Goal: Complete application form: Complete application form

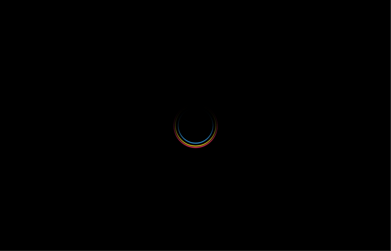
select select
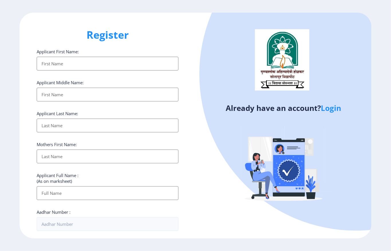
click at [52, 65] on input "Applicant First Name:" at bounding box center [107, 64] width 141 height 14
click at [59, 62] on input "Applicant First Name:" at bounding box center [107, 64] width 141 height 14
click at [49, 65] on input "Applicant First Name:" at bounding box center [107, 64] width 141 height 14
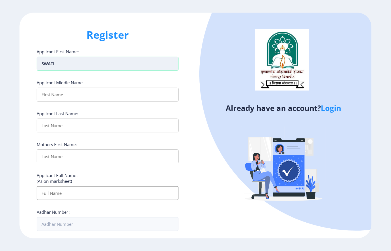
type input "SWATI"
click at [49, 91] on input "Applicant First Name:" at bounding box center [107, 95] width 141 height 14
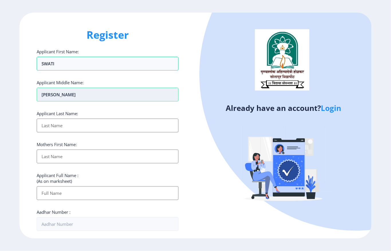
click at [73, 70] on input "[PERSON_NAME]" at bounding box center [107, 64] width 141 height 14
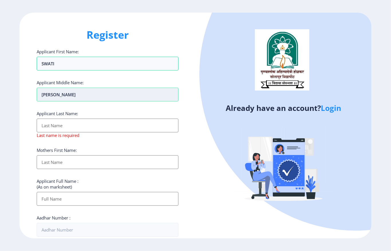
click at [73, 97] on input "[PERSON_NAME]" at bounding box center [107, 95] width 141 height 14
type input "[PERSON_NAME]"
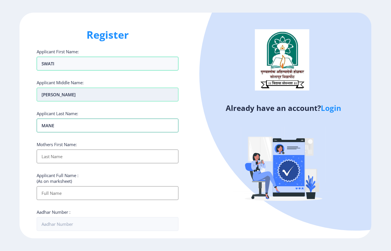
type input "MANE"
click at [52, 159] on input "Applicant First Name:" at bounding box center [107, 156] width 141 height 14
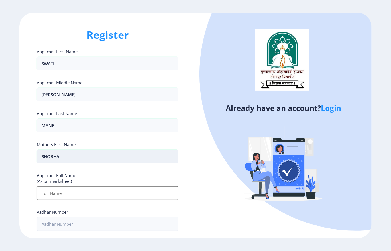
type input "SHOBHA"
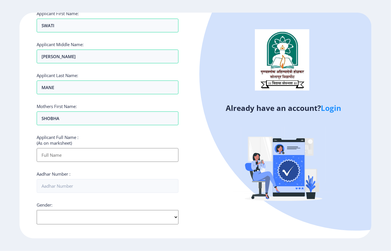
click at [54, 156] on input "Applicant First Name:" at bounding box center [107, 155] width 141 height 14
click at [54, 32] on input "[PERSON_NAME]" at bounding box center [107, 26] width 141 height 14
click at [54, 56] on input "[PERSON_NAME]" at bounding box center [107, 56] width 141 height 14
type input "[PERSON_NAME]"
click at [72, 71] on div "Applicant First Name: SWATI Applicant Middle Name: [PERSON_NAME] Applicant Last…" at bounding box center [107, 183] width 141 height 344
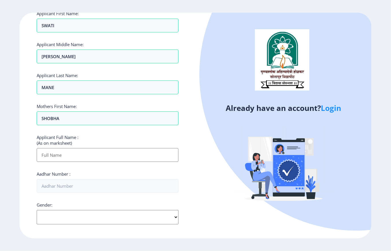
click at [46, 157] on input "Applicant First Name:" at bounding box center [107, 155] width 141 height 14
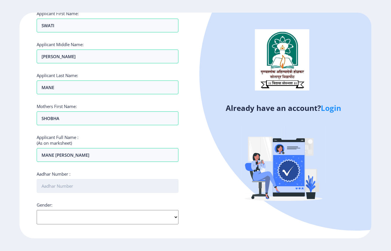
click at [47, 188] on input "Aadhar Number :" at bounding box center [107, 186] width 141 height 14
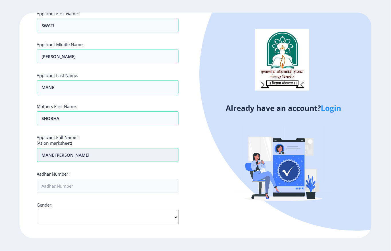
click at [82, 32] on input "MANE [PERSON_NAME]" at bounding box center [107, 26] width 141 height 14
click at [82, 158] on input "MANE [PERSON_NAME]" at bounding box center [107, 155] width 141 height 14
type input "MANE SWATI MACHHINDRA"
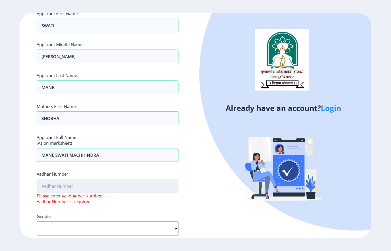
click at [76, 187] on input "Aadhar Number :" at bounding box center [107, 186] width 141 height 14
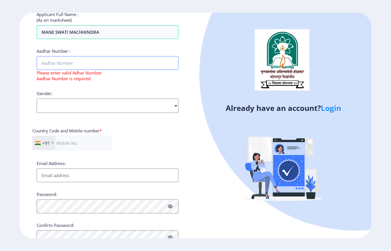
scroll to position [148, 0]
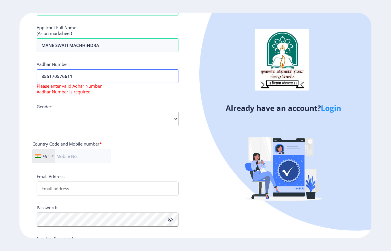
type input "855170576611"
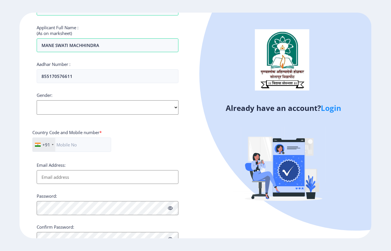
click at [68, 103] on select "Select Gender [DEMOGRAPHIC_DATA] [DEMOGRAPHIC_DATA] Other" at bounding box center [107, 107] width 141 height 14
select select "[DEMOGRAPHIC_DATA]"
click at [37, 101] on select "Select Gender [DEMOGRAPHIC_DATA] [DEMOGRAPHIC_DATA] Other" at bounding box center [107, 107] width 141 height 14
click at [58, 147] on input "text" at bounding box center [71, 144] width 79 height 14
type input "8999915152"
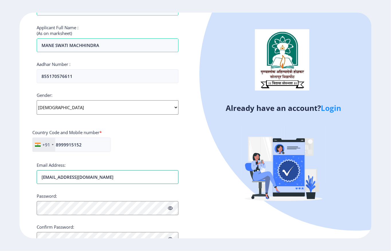
type input "[EMAIL_ADDRESS][DOMAIN_NAME]"
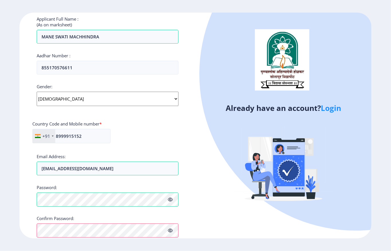
scroll to position [188, 0]
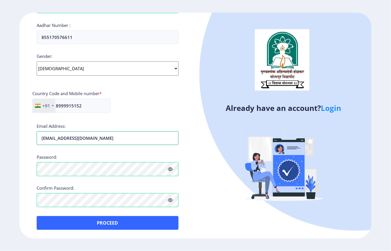
drag, startPoint x: 104, startPoint y: 139, endPoint x: 29, endPoint y: 138, distance: 75.3
click at [29, 138] on div "Register Applicant First Name: SWATI Applicant Middle Name: [PERSON_NAME] Appli…" at bounding box center [107, 125] width 176 height 225
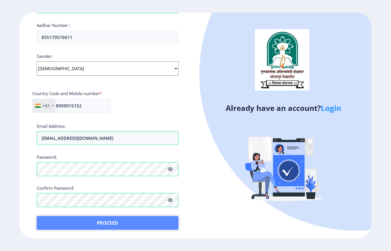
click at [109, 224] on button "Proceed" at bounding box center [107, 223] width 141 height 14
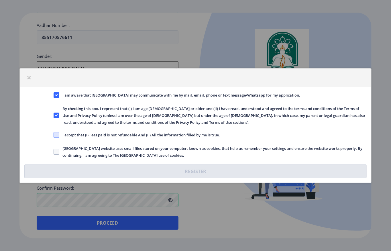
click at [54, 134] on span at bounding box center [57, 135] width 6 height 6
click at [54, 134] on input "I accept that (I) Fees paid is not refundable And (II) All the information fill…" at bounding box center [54, 134] width 0 height 0
checkbox input "true"
click at [56, 147] on label "[GEOGRAPHIC_DATA] website uses small files stored on your computer, known as co…" at bounding box center [210, 152] width 312 height 14
click at [54, 151] on input "[GEOGRAPHIC_DATA] website uses small files stored on your computer, known as co…" at bounding box center [54, 151] width 0 height 0
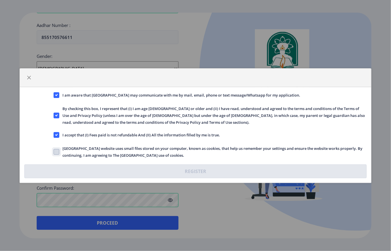
checkbox input "true"
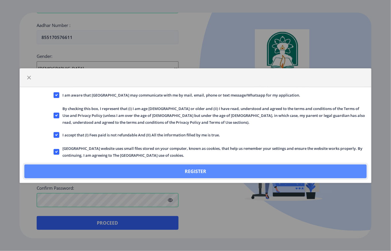
click at [112, 172] on button "Register" at bounding box center [195, 171] width 342 height 14
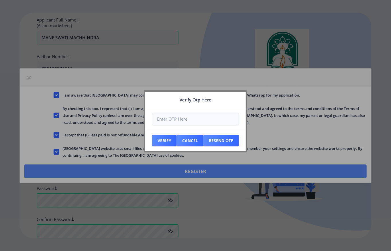
scroll to position [221, 0]
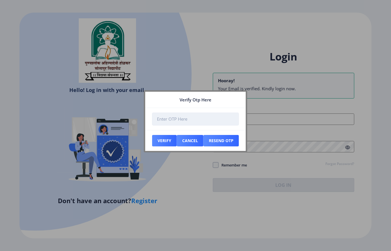
click at [184, 120] on input "number" at bounding box center [195, 118] width 87 height 13
type input "391495"
click at [164, 141] on button "Verify" at bounding box center [164, 140] width 25 height 11
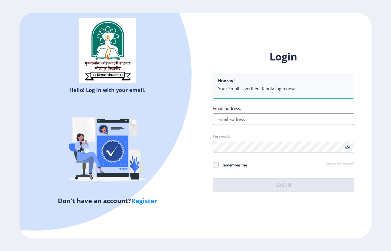
click at [226, 119] on input "Email address:" at bounding box center [283, 118] width 141 height 11
paste input "[EMAIL_ADDRESS][DOMAIN_NAME]"
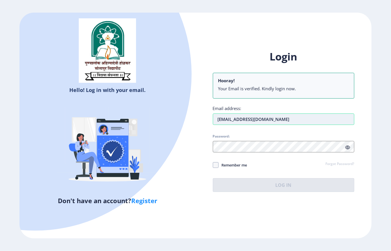
type input "[EMAIL_ADDRESS][DOMAIN_NAME]"
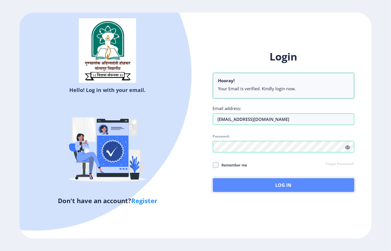
click at [232, 180] on button "Log In" at bounding box center [283, 185] width 141 height 14
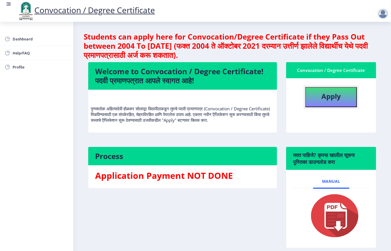
click at [332, 100] on b "Apply" at bounding box center [330, 95] width 19 height 9
select select
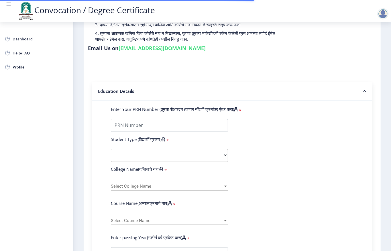
scroll to position [76, 0]
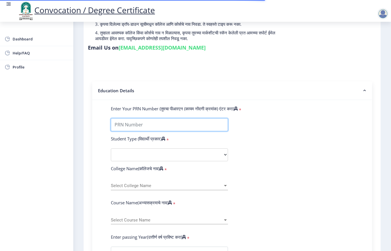
click at [141, 124] on input "Enter Your PRN Number (तुमचा पीआरएन (कायम नोंदणी क्रमांक) एंटर करा)" at bounding box center [169, 124] width 117 height 13
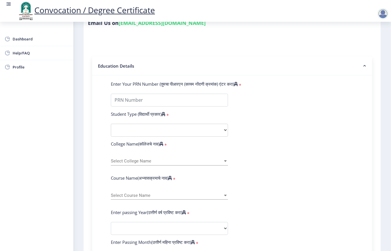
scroll to position [114, 0]
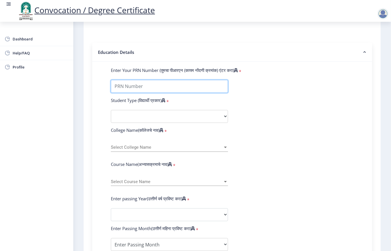
click at [198, 86] on input "Enter Your PRN Number (तुमचा पीआरएन (कायम नोंदणी क्रमांक) एंटर करा)" at bounding box center [169, 86] width 117 height 13
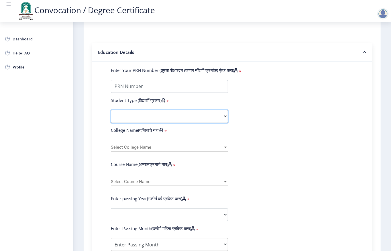
click at [118, 120] on select "Select Student Type Regular External" at bounding box center [169, 116] width 117 height 13
click at [118, 117] on select "Select Student Type Regular External" at bounding box center [169, 116] width 117 height 13
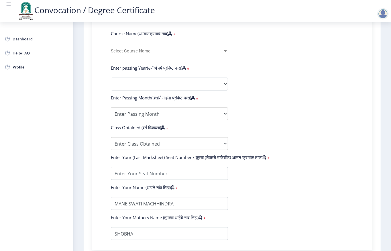
scroll to position [231, 0]
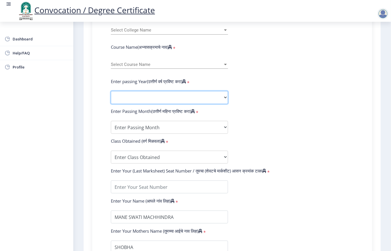
click at [135, 98] on select "2025 2024 2023 2022 2021 2020 2019 2018 2017 2016 2015 2014 2013 2012 2011 2010…" at bounding box center [169, 97] width 117 height 13
click at [175, 102] on select "2025 2024 2023 2022 2021 2020 2019 2018 2017 2016 2015 2014 2013 2012 2011 2010…" at bounding box center [169, 97] width 117 height 13
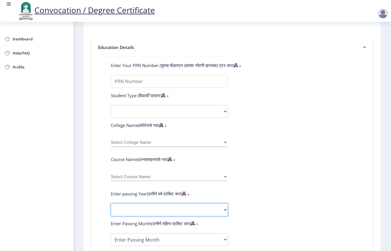
scroll to position [117, 0]
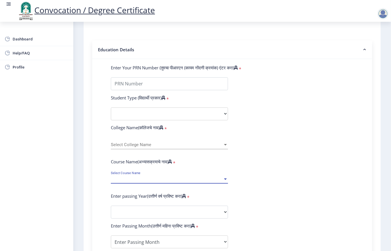
click at [134, 177] on span "Select Course Name" at bounding box center [167, 179] width 112 height 5
click at [269, 183] on div at bounding box center [195, 125] width 391 height 251
click at [171, 177] on span "Select Course Name" at bounding box center [167, 179] width 112 height 5
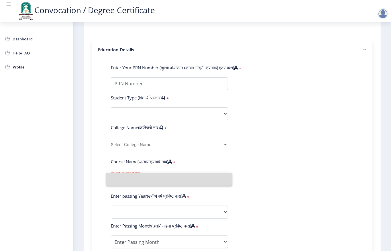
click at [171, 177] on input at bounding box center [169, 179] width 116 height 13
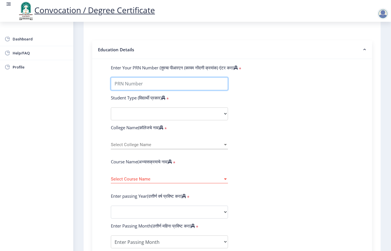
click at [119, 81] on input "Enter Your PRN Number (तुमचा पीआरएन (कायम नोंदणी क्रमांक) एंटर करा)" at bounding box center [169, 83] width 117 height 13
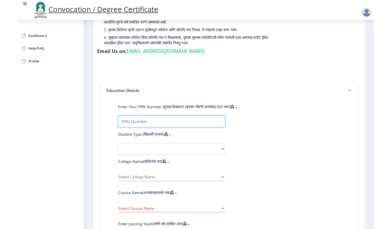
scroll to position [0, 0]
